Goal: Navigation & Orientation: Understand site structure

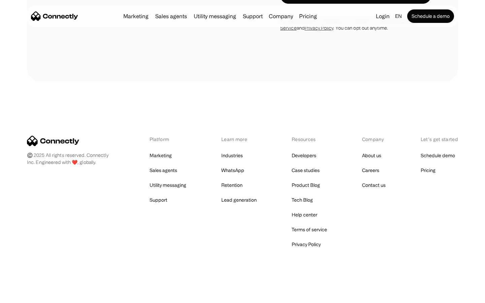
scroll to position [2640, 0]
